Goal: Check status

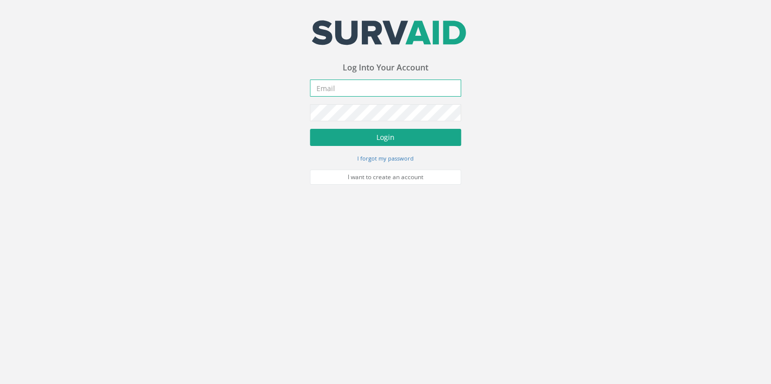
type input "[EMAIL_ADDRESS][DOMAIN_NAME]"
click at [345, 139] on button "Login" at bounding box center [385, 137] width 151 height 17
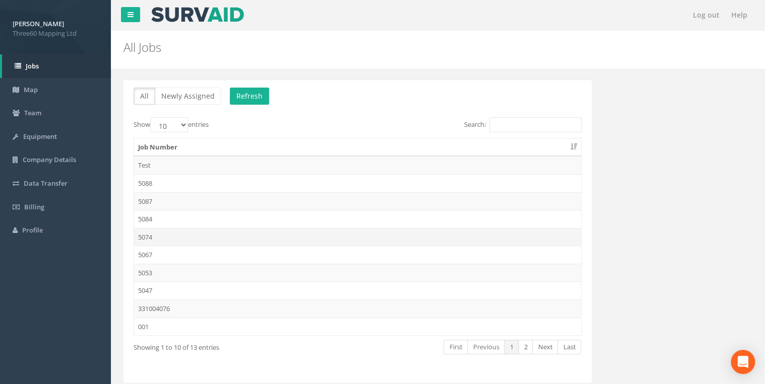
click at [150, 236] on td "5074" at bounding box center [357, 237] width 447 height 18
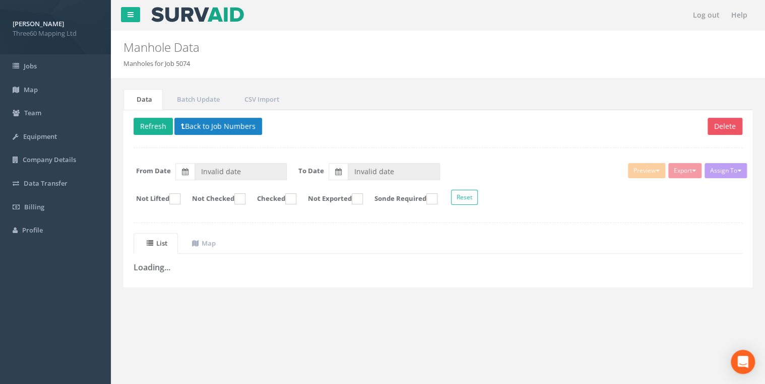
type input "[DATE]"
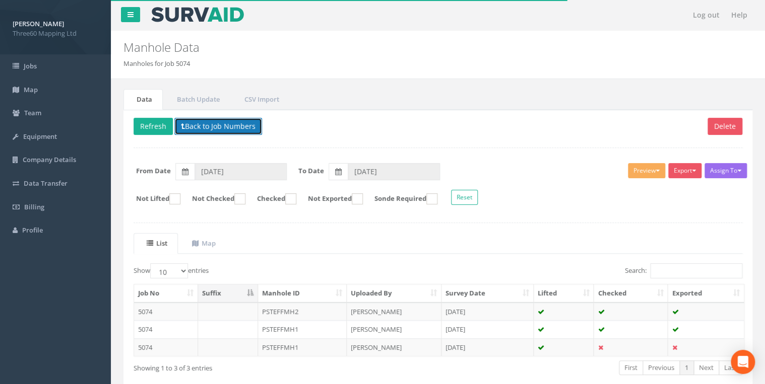
click at [189, 131] on button "Back to Job Numbers" at bounding box center [218, 126] width 88 height 17
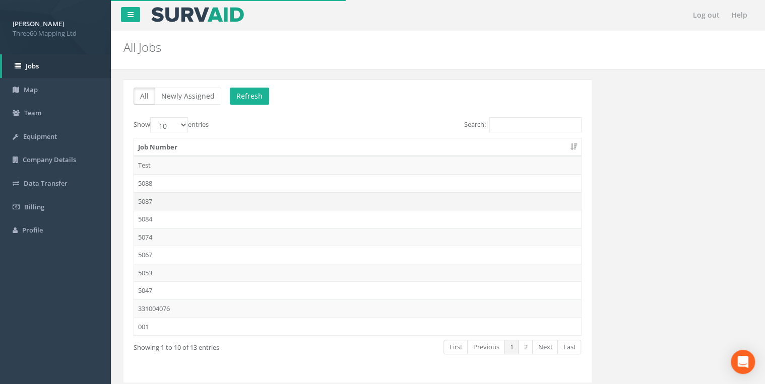
click at [162, 197] on td "5087" at bounding box center [357, 201] width 447 height 18
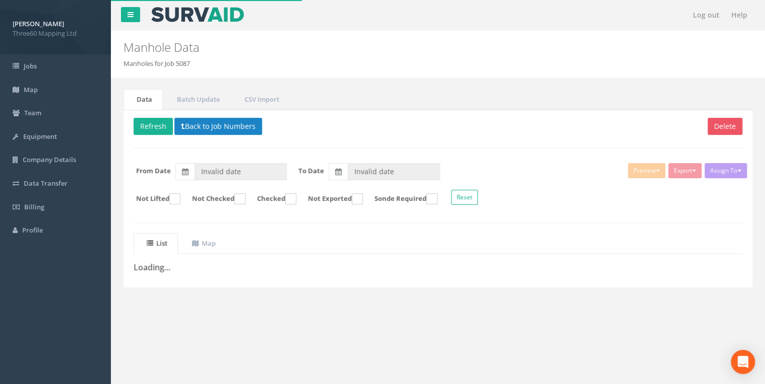
type input "[DATE]"
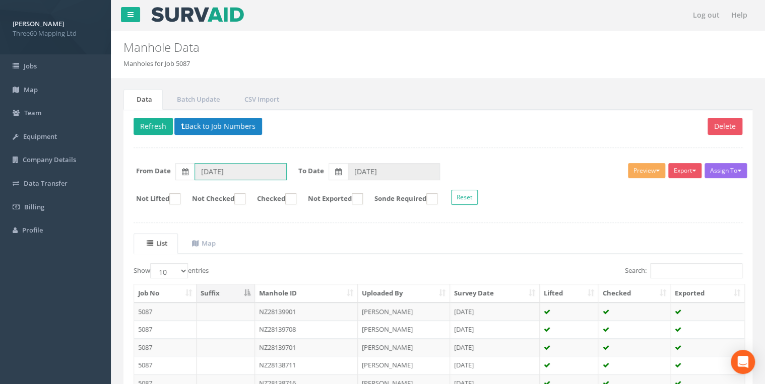
click at [258, 171] on input "[DATE]" at bounding box center [240, 171] width 92 height 17
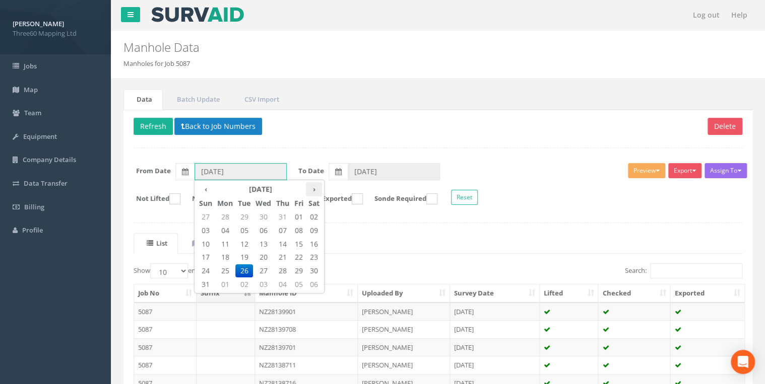
click at [311, 190] on th "›" at bounding box center [314, 189] width 16 height 14
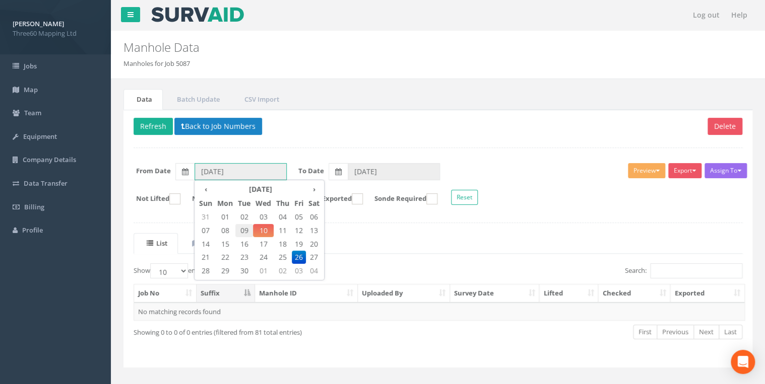
click at [244, 226] on span "09" at bounding box center [244, 230] width 18 height 13
type input "[DATE]"
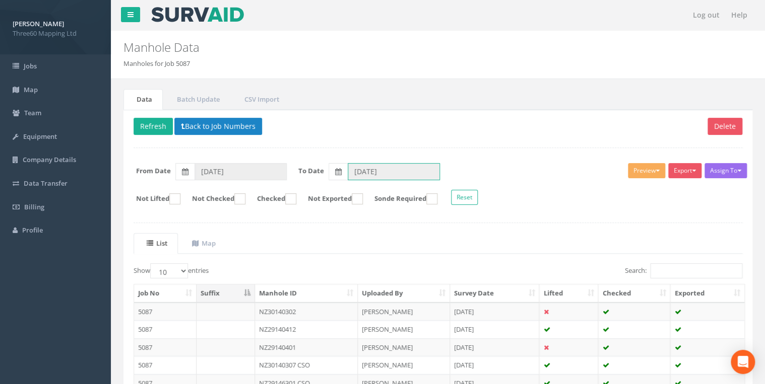
click at [389, 176] on input "[DATE]" at bounding box center [394, 171] width 92 height 17
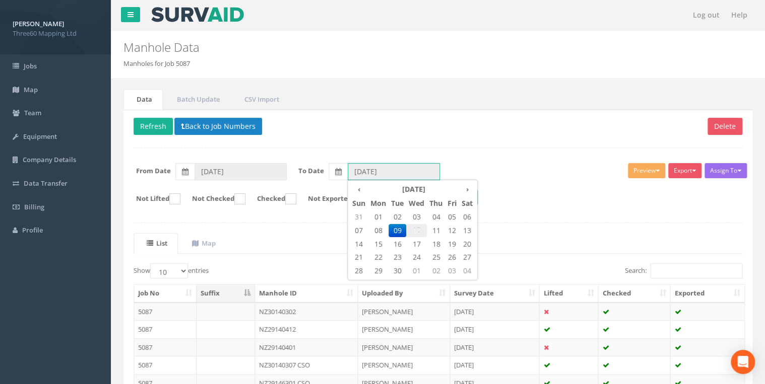
click at [418, 231] on span "10" at bounding box center [416, 230] width 21 height 13
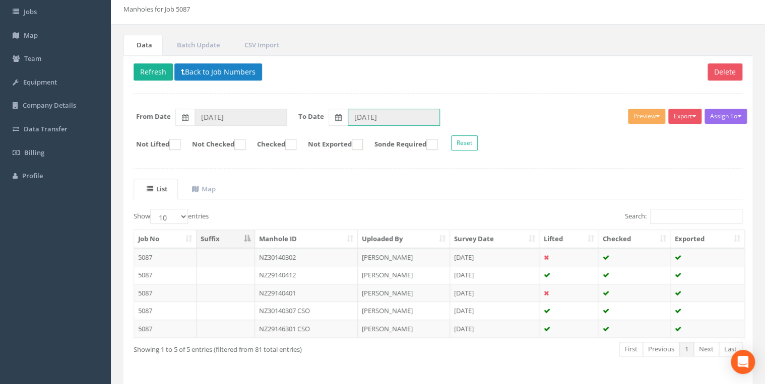
scroll to position [32, 0]
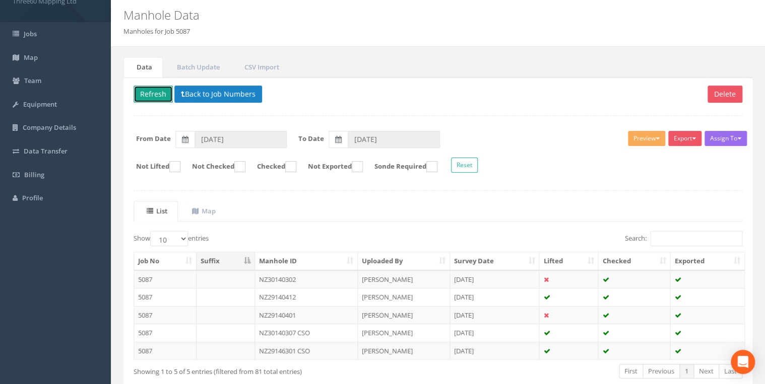
click at [157, 94] on button "Refresh" at bounding box center [153, 94] width 39 height 17
type input "[DATE]"
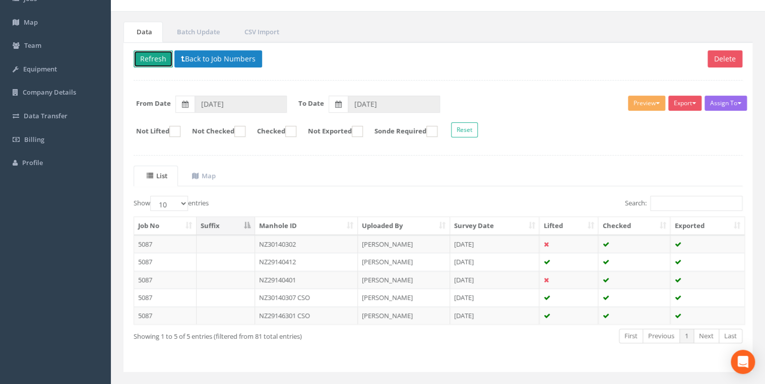
scroll to position [86, 0]
